Goal: Entertainment & Leisure: Consume media (video, audio)

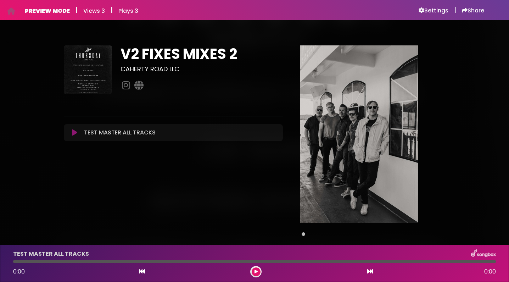
click at [72, 135] on icon at bounding box center [74, 132] width 5 height 7
click at [256, 271] on icon at bounding box center [256, 272] width 3 height 4
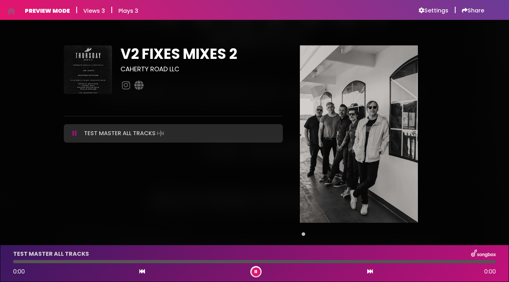
click at [88, 62] on img at bounding box center [88, 69] width 48 height 48
click at [140, 48] on h1 "V2 FIXES MIXES 2" at bounding box center [202, 53] width 162 height 17
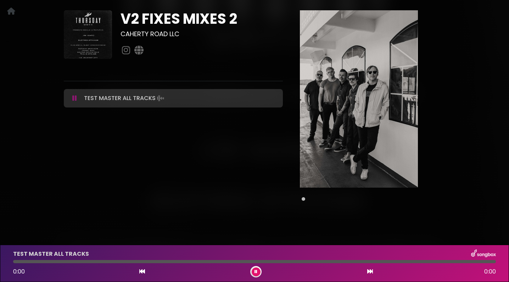
scroll to position [35, 0]
click at [142, 271] on icon at bounding box center [142, 272] width 6 height 6
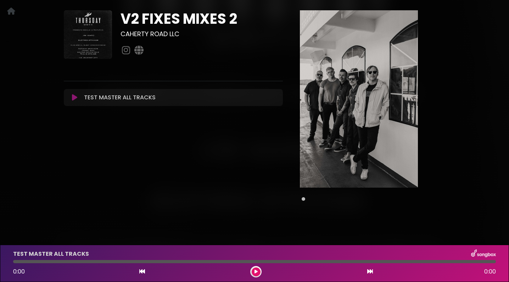
click at [142, 271] on icon at bounding box center [142, 272] width 6 height 6
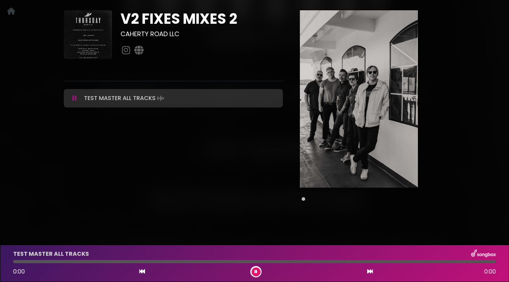
click at [142, 271] on icon at bounding box center [142, 272] width 6 height 6
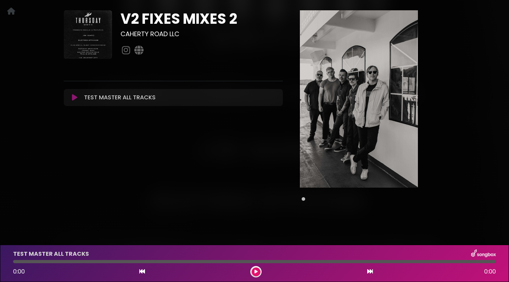
click at [142, 271] on icon at bounding box center [142, 272] width 6 height 6
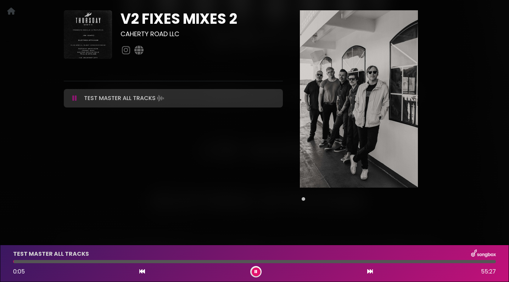
scroll to position [0, 0]
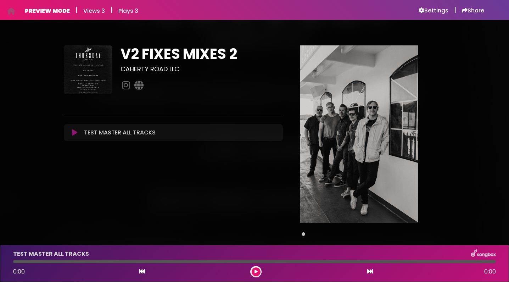
click at [71, 133] on button at bounding box center [74, 132] width 13 height 7
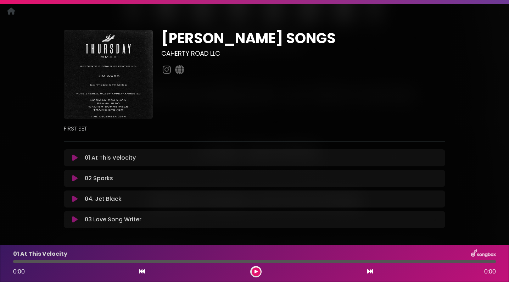
scroll to position [17, 0]
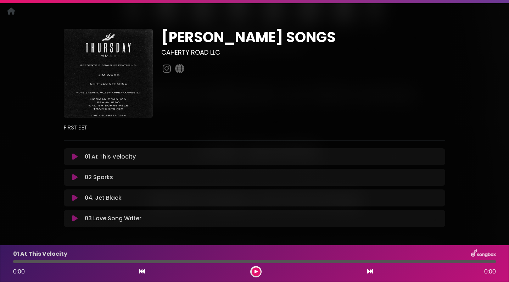
click at [74, 157] on icon at bounding box center [74, 156] width 5 height 7
click at [255, 271] on icon at bounding box center [256, 272] width 3 height 4
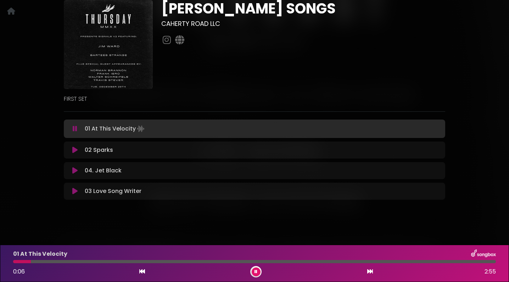
scroll to position [45, 0]
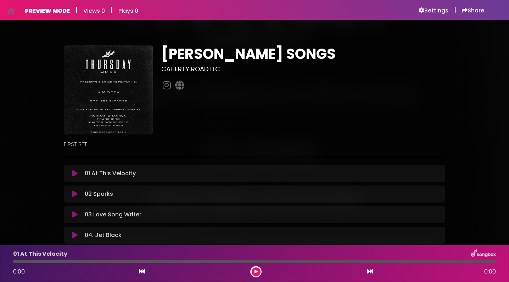
click at [76, 176] on icon at bounding box center [74, 173] width 5 height 7
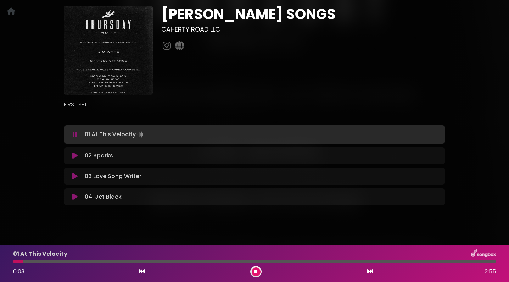
scroll to position [38, 0]
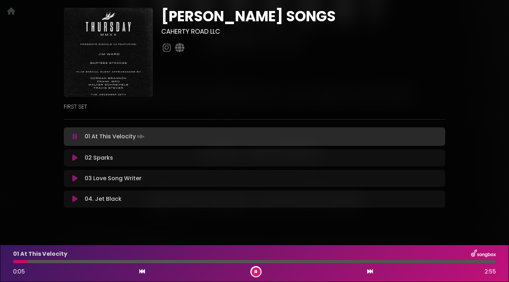
click at [122, 262] on div at bounding box center [254, 261] width 483 height 3
